Goal: Task Accomplishment & Management: Use online tool/utility

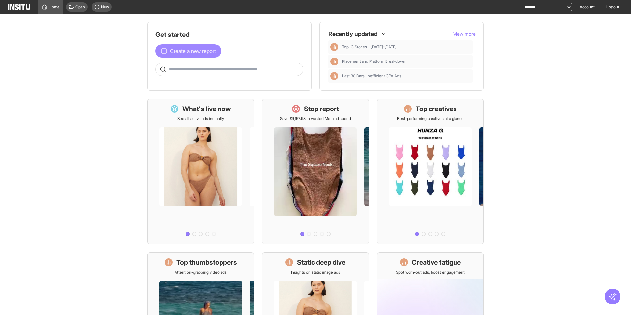
click at [170, 52] on span "Create a new report" at bounding box center [193, 51] width 46 height 8
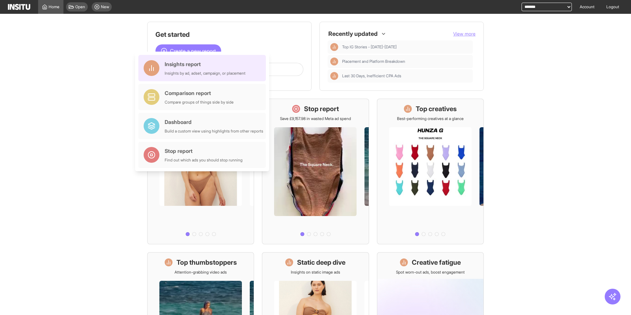
click at [178, 64] on div "Insights report" at bounding box center [205, 64] width 81 height 8
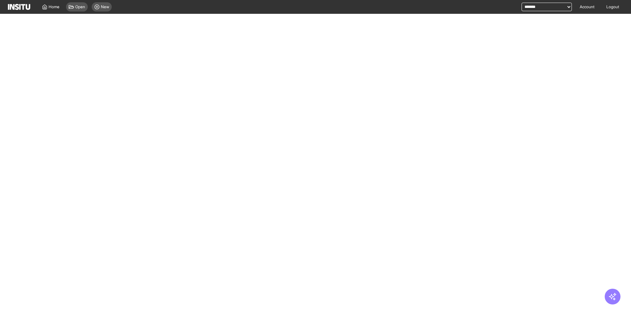
select select "**"
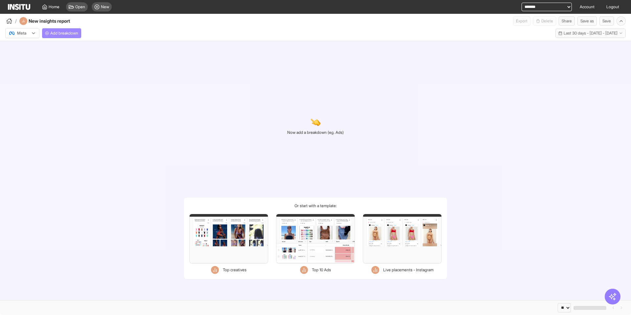
click at [65, 31] on span "Add breakdown" at bounding box center [64, 33] width 28 height 5
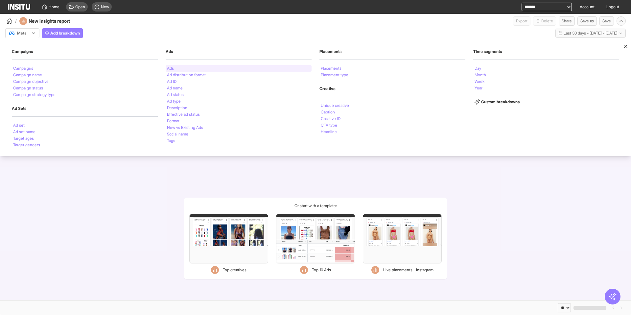
click at [178, 67] on div "Ads" at bounding box center [239, 68] width 146 height 7
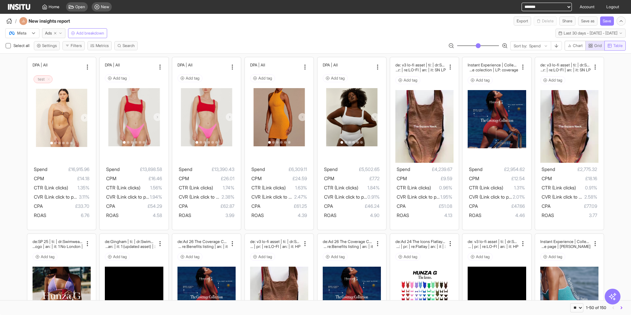
click at [609, 48] on button "Table" at bounding box center [614, 46] width 21 height 10
click at [598, 45] on span "Grid" at bounding box center [598, 45] width 8 height 5
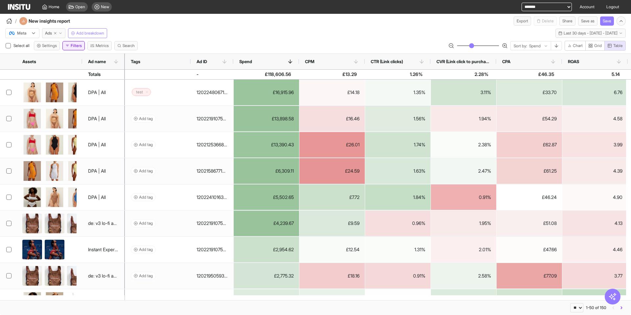
click at [72, 46] on button "Filters" at bounding box center [73, 45] width 22 height 9
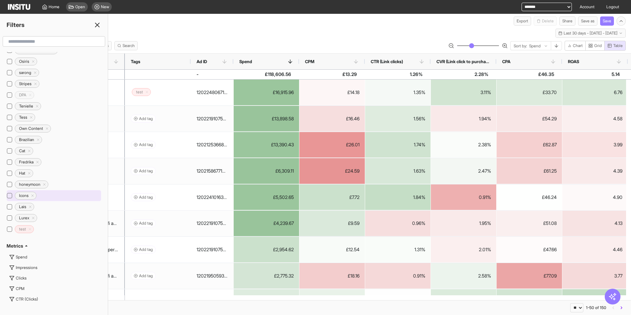
scroll to position [363, 0]
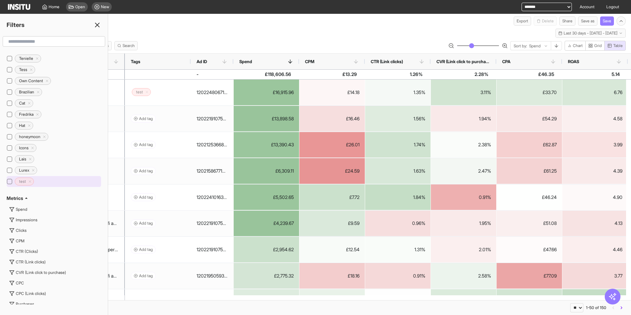
click at [30, 181] on line "Delete tag icon" at bounding box center [30, 181] width 2 height 2
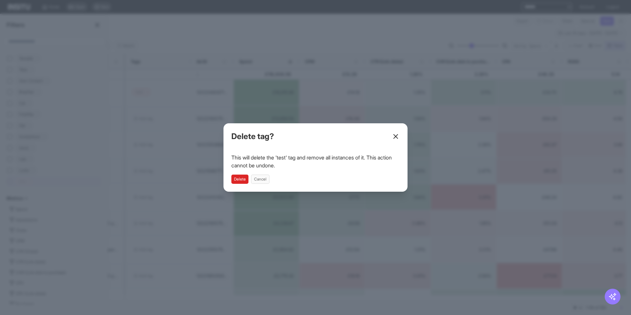
click at [243, 179] on button "Delete" at bounding box center [239, 179] width 17 height 9
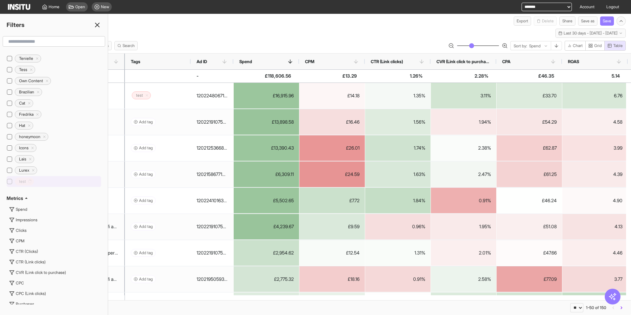
click at [98, 24] on line at bounding box center [97, 25] width 4 height 4
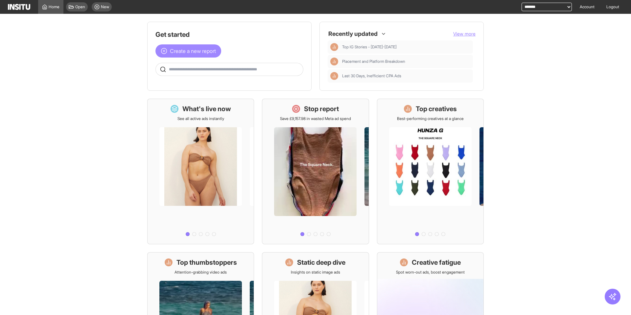
click at [184, 53] on span "Create a new report" at bounding box center [193, 51] width 46 height 8
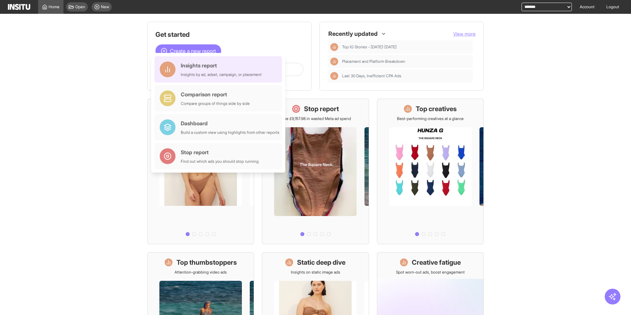
click at [188, 68] on div "Insights report" at bounding box center [221, 65] width 81 height 8
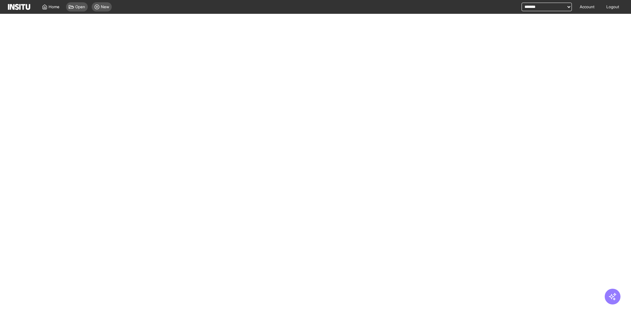
select select "**"
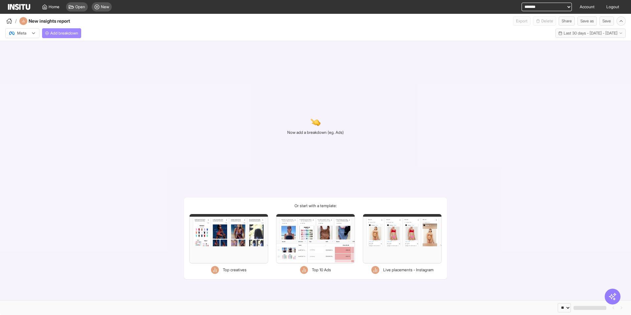
click at [72, 34] on span "Add breakdown" at bounding box center [64, 33] width 28 height 5
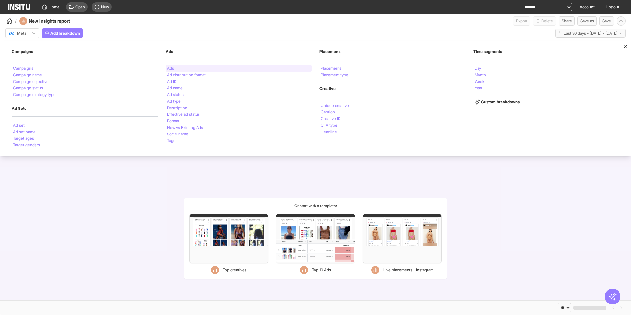
click at [171, 67] on li "Ads" at bounding box center [170, 68] width 7 height 4
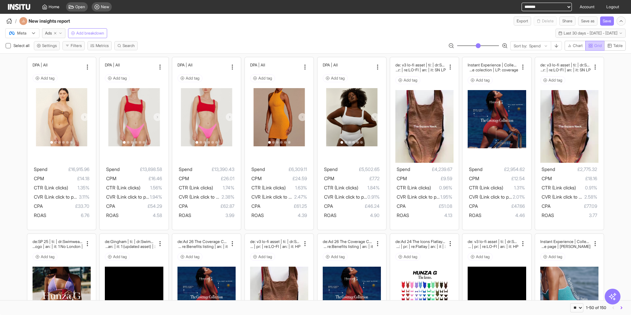
click at [603, 47] on button "Grid" at bounding box center [594, 46] width 19 height 10
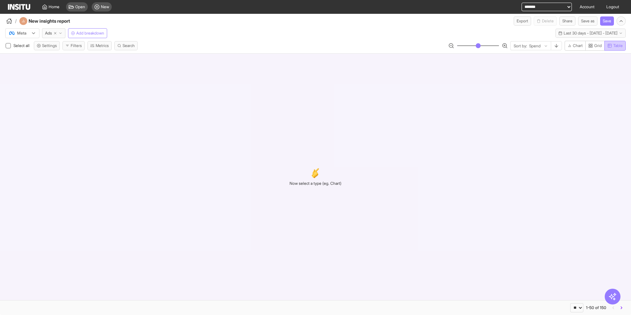
click at [615, 46] on span "Table" at bounding box center [618, 45] width 10 height 5
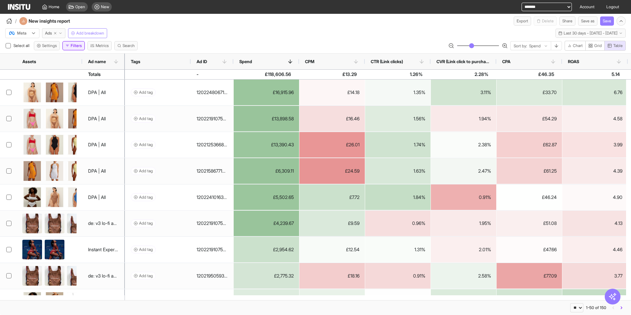
click at [76, 46] on button "Filters" at bounding box center [73, 45] width 22 height 9
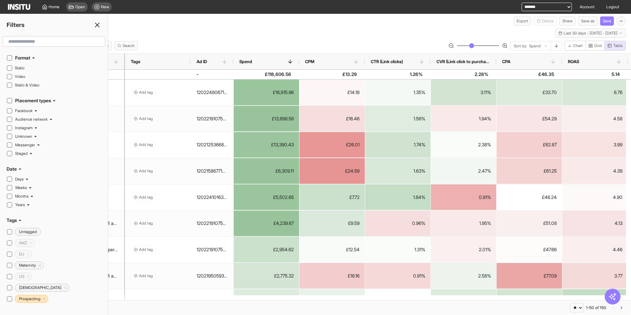
click at [96, 24] on line at bounding box center [97, 25] width 4 height 4
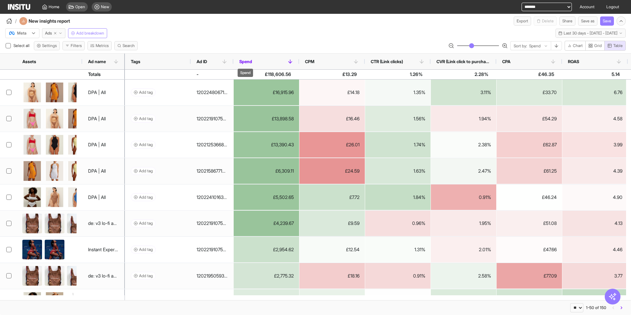
click at [249, 61] on span "Spend" at bounding box center [245, 61] width 13 height 5
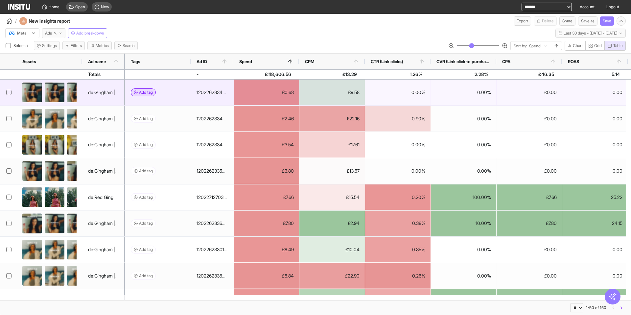
click at [142, 92] on span "Add tag" at bounding box center [146, 92] width 14 height 5
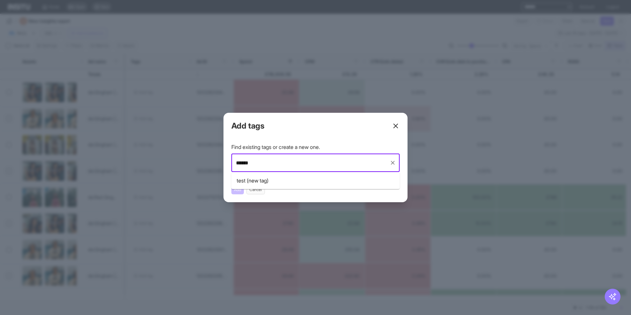
type input "*******"
click at [287, 180] on div "testing (new tag)" at bounding box center [316, 180] width 158 height 8
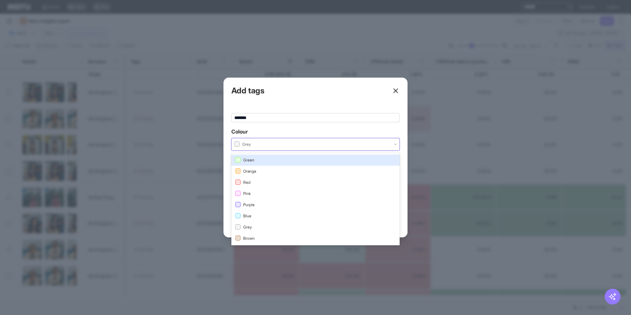
click at [250, 144] on div at bounding box center [243, 144] width 18 height 7
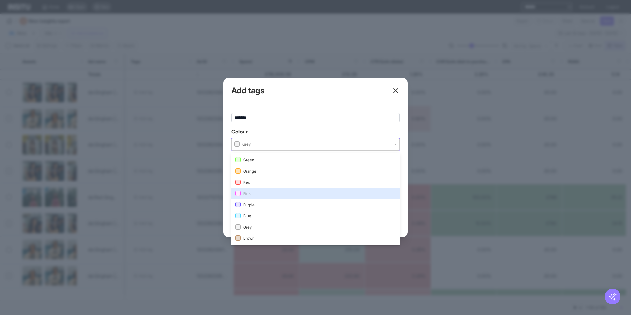
click at [256, 181] on span "Red" at bounding box center [315, 182] width 160 height 6
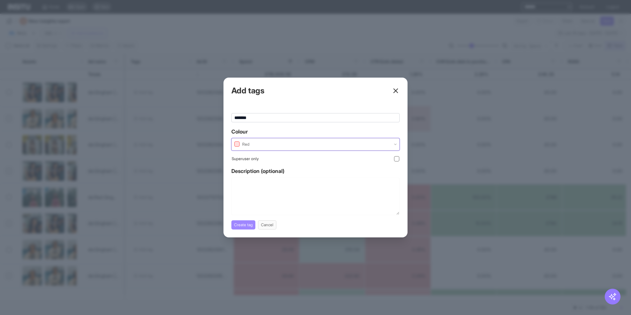
click at [249, 226] on button "Create tag" at bounding box center [243, 224] width 24 height 9
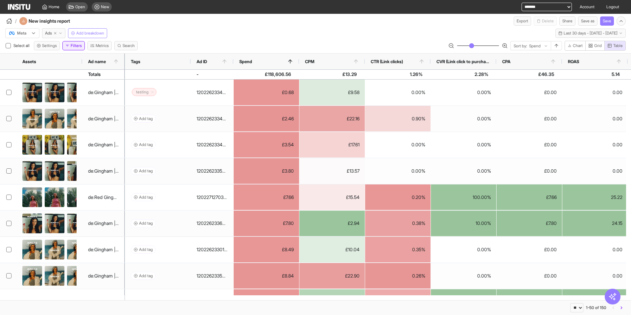
click at [70, 48] on button "Filters" at bounding box center [73, 45] width 22 height 9
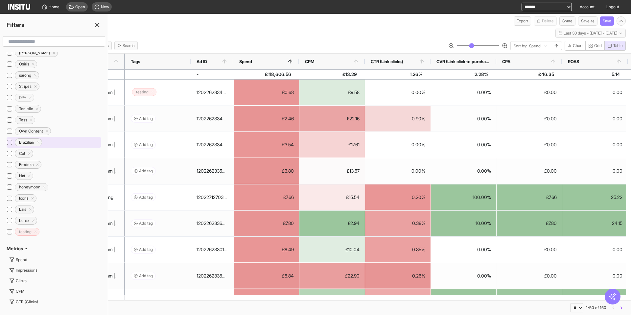
scroll to position [314, 0]
click at [36, 231] on icon "Delete tag icon" at bounding box center [36, 231] width 4 height 4
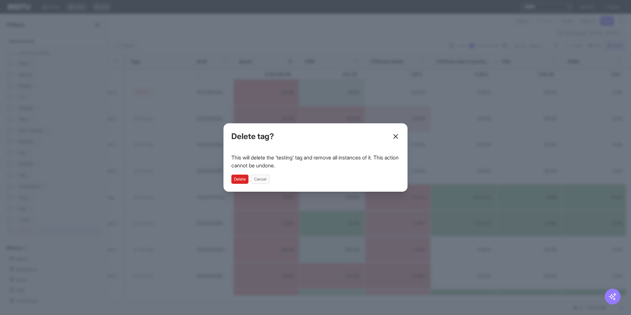
click at [242, 178] on button "Delete" at bounding box center [239, 179] width 17 height 9
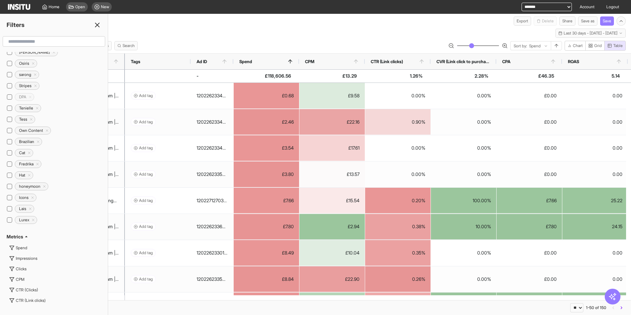
click at [240, 43] on div "Select all Settings Filters Metrics Search Sort by: Spend Chart Grid Table" at bounding box center [315, 47] width 631 height 12
